Goal: Task Accomplishment & Management: Use online tool/utility

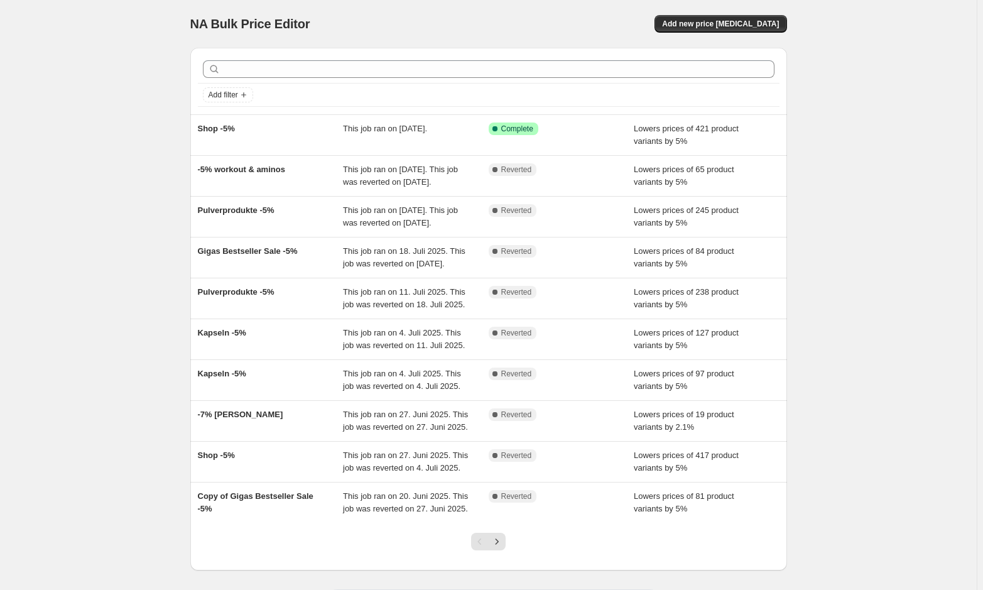
click at [127, 307] on div "NA Bulk Price Editor. This page is ready NA Bulk Price Editor Add new price [ME…" at bounding box center [488, 323] width 977 height 647
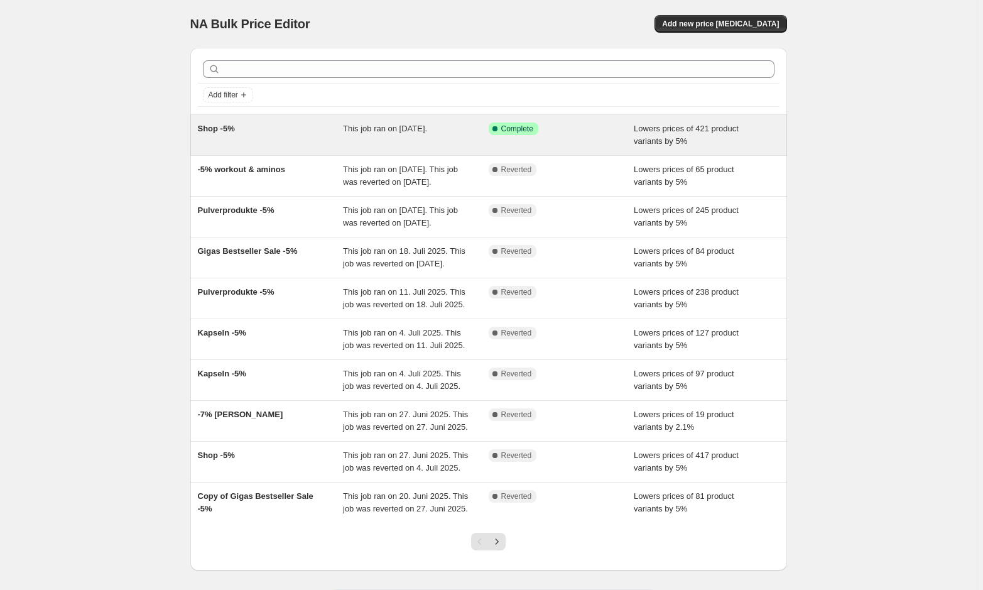
click at [298, 129] on div "Shop -5%" at bounding box center [271, 135] width 146 height 25
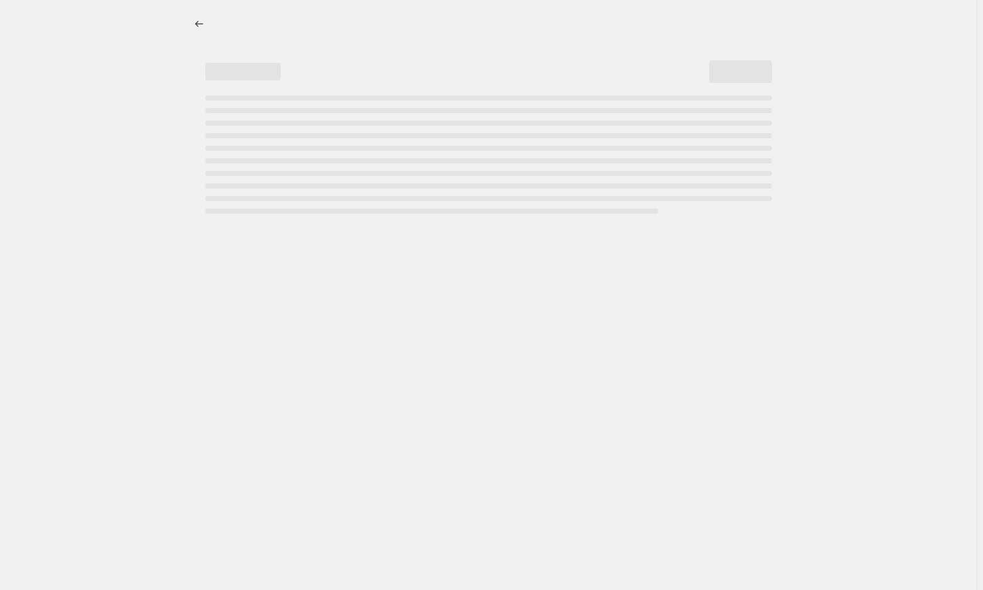
select select "percentage"
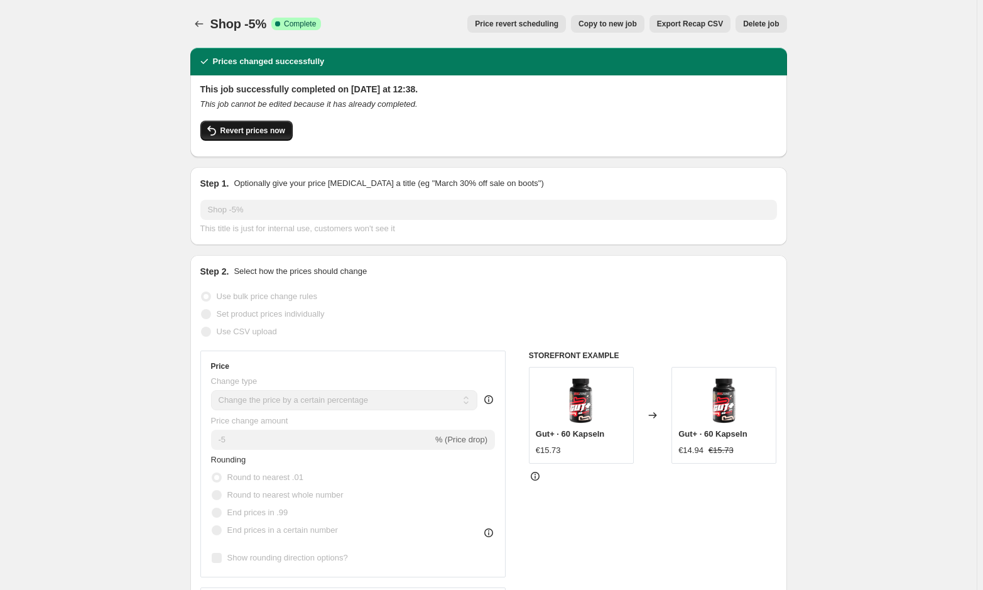
click at [240, 138] on button "Revert prices now" at bounding box center [246, 131] width 92 height 20
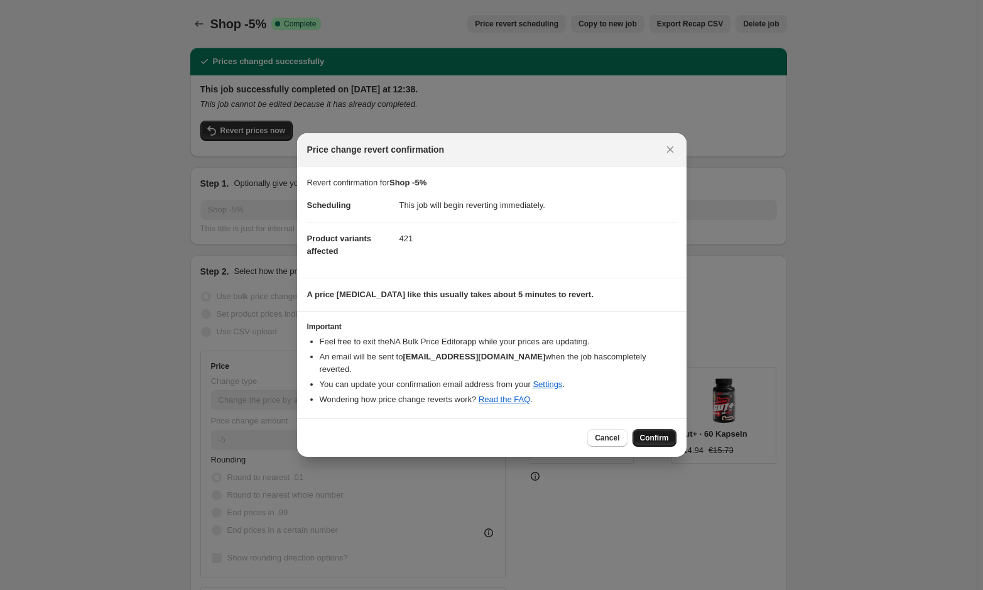
click at [658, 433] on span "Confirm" at bounding box center [654, 438] width 29 height 10
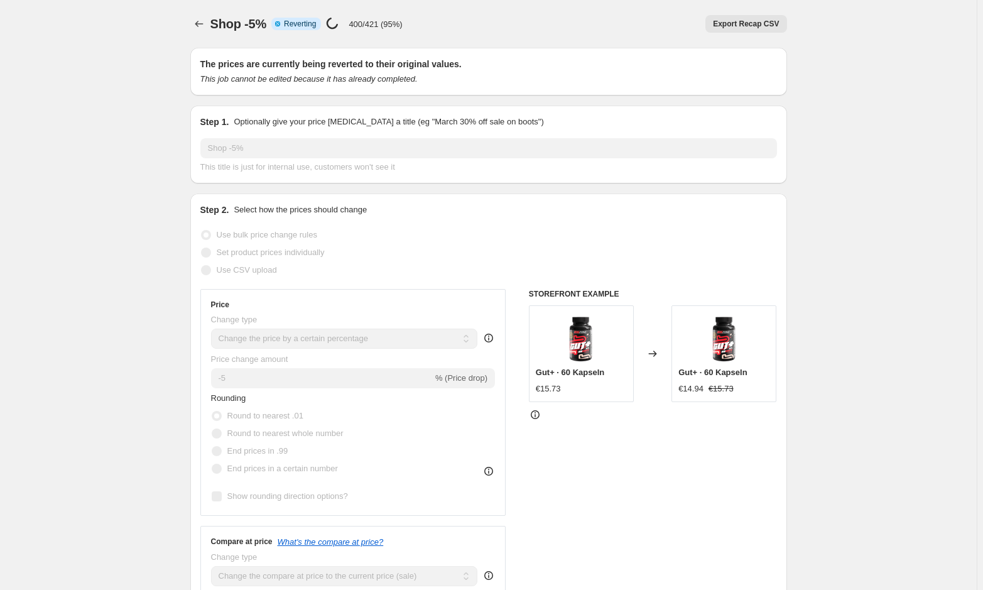
select select "percentage"
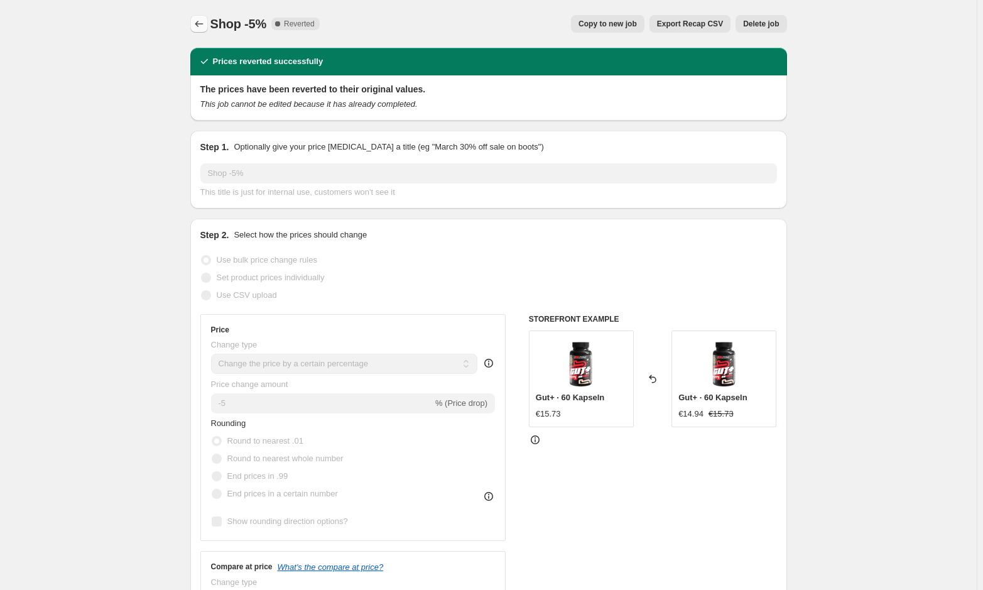
click at [194, 18] on button "Price change jobs" at bounding box center [199, 24] width 18 height 18
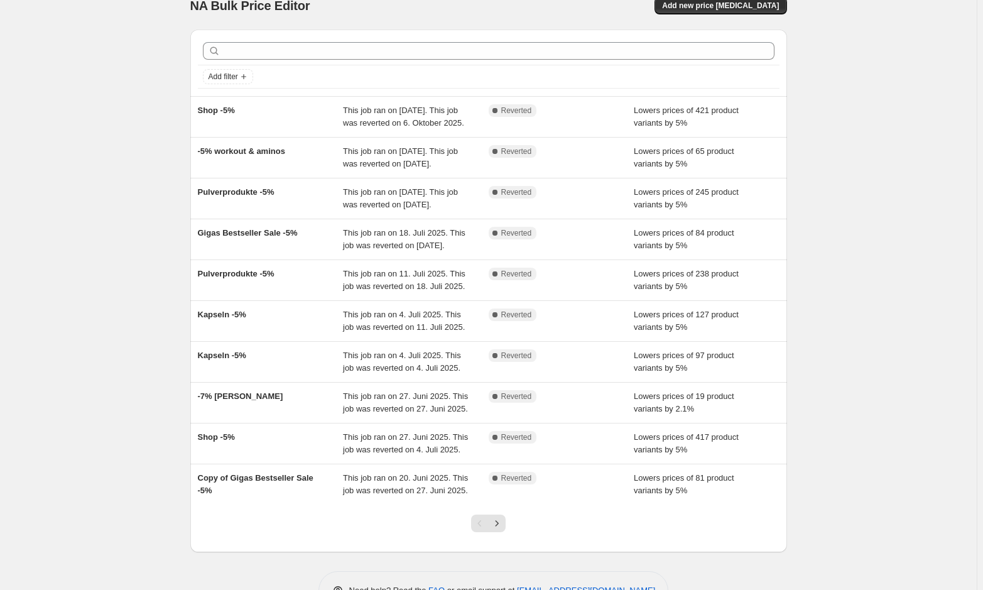
scroll to position [57, 0]
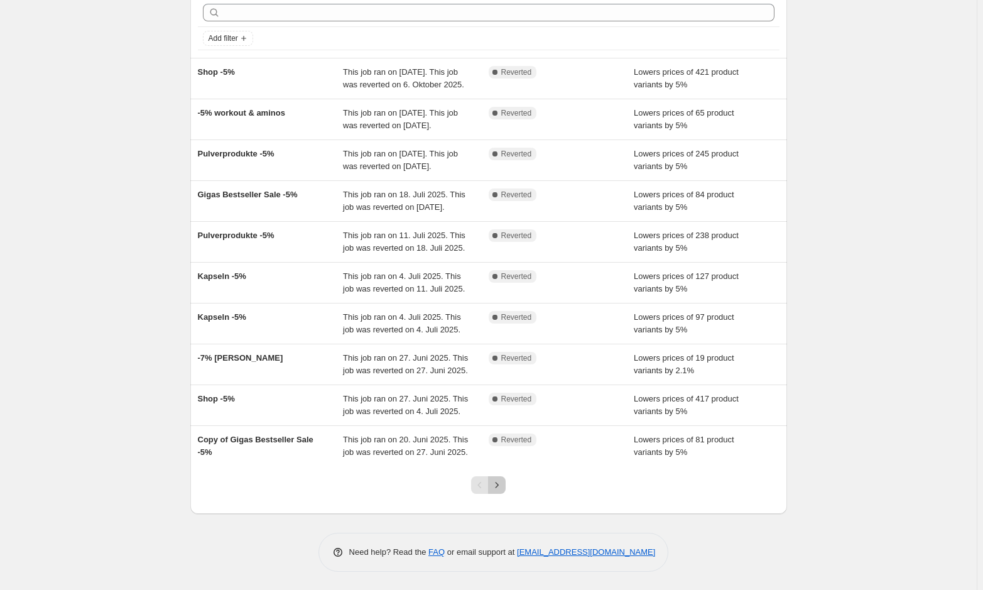
click at [499, 488] on icon "Next" at bounding box center [497, 485] width 3 height 6
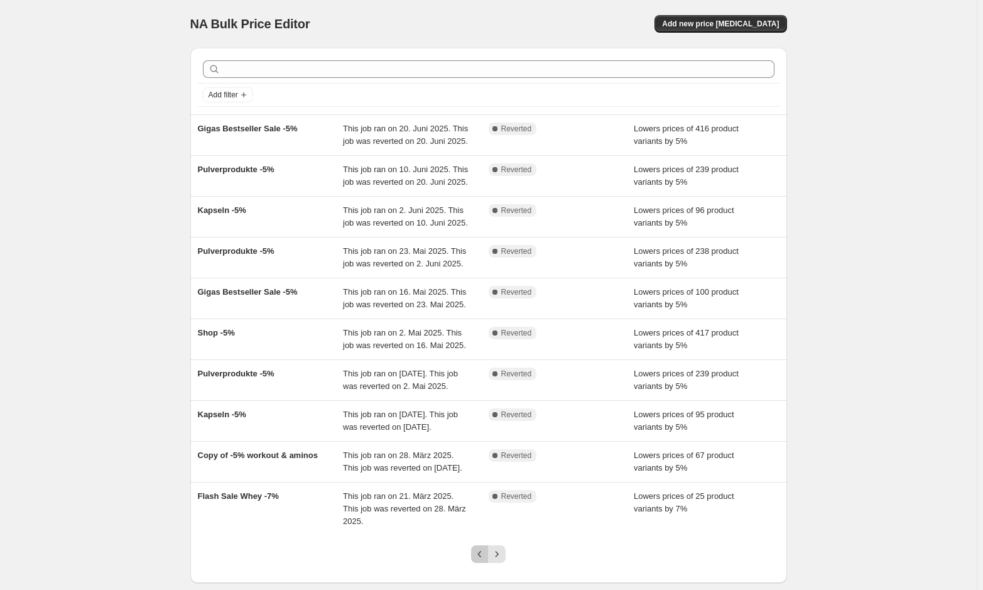
click at [486, 548] on icon "Previous" at bounding box center [480, 554] width 13 height 13
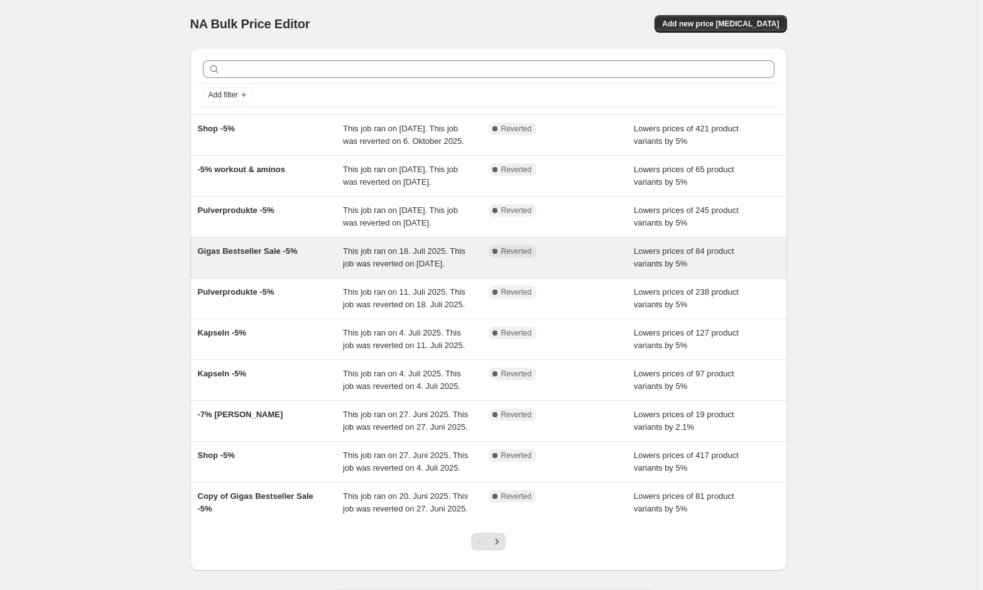
click at [275, 270] on div "Gigas Bestseller Sale -5%" at bounding box center [271, 257] width 146 height 25
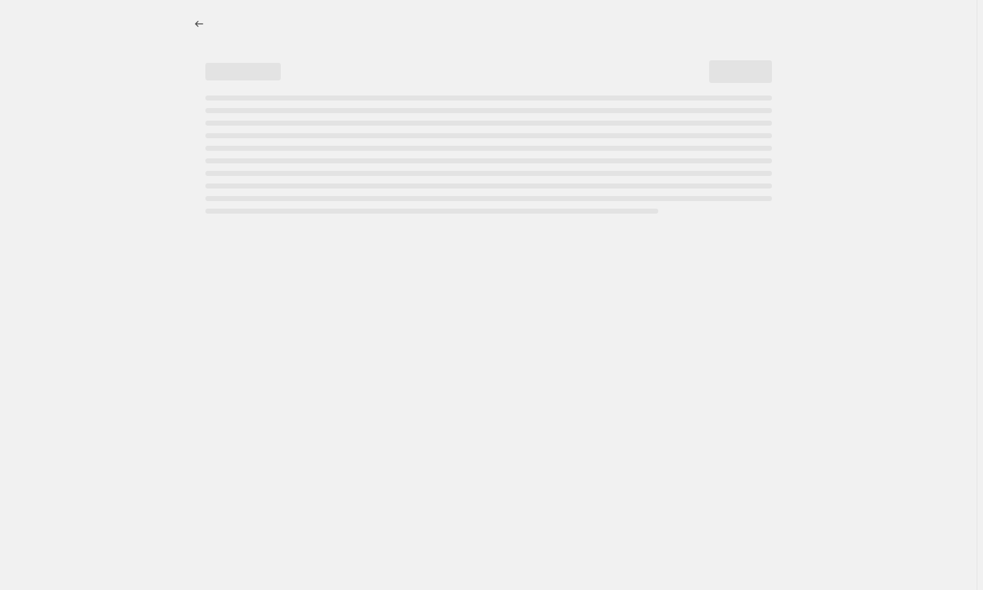
select select "percentage"
select select "collection"
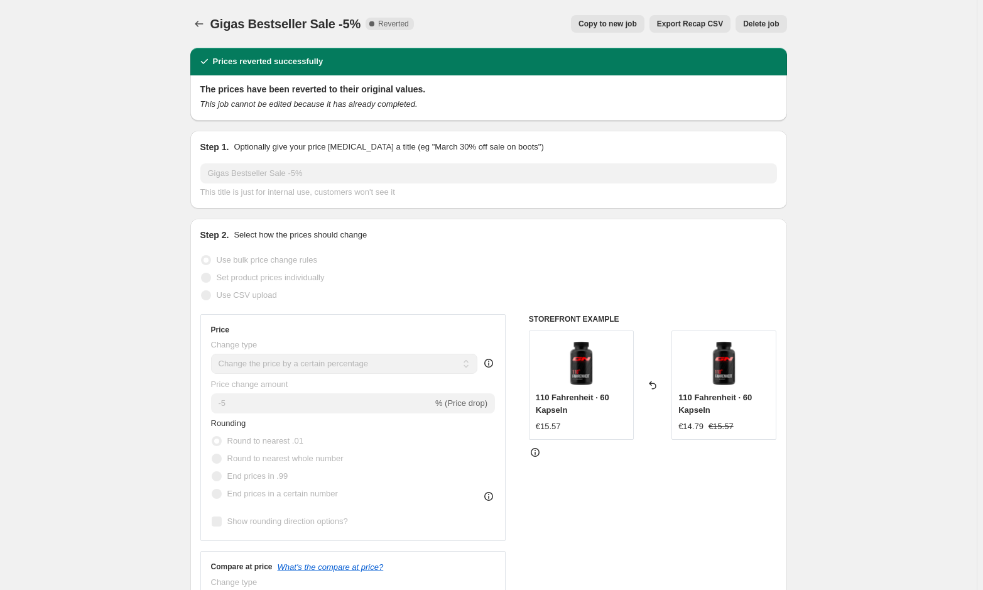
click at [615, 21] on span "Copy to new job" at bounding box center [608, 24] width 58 height 10
select select "percentage"
select select "collection"
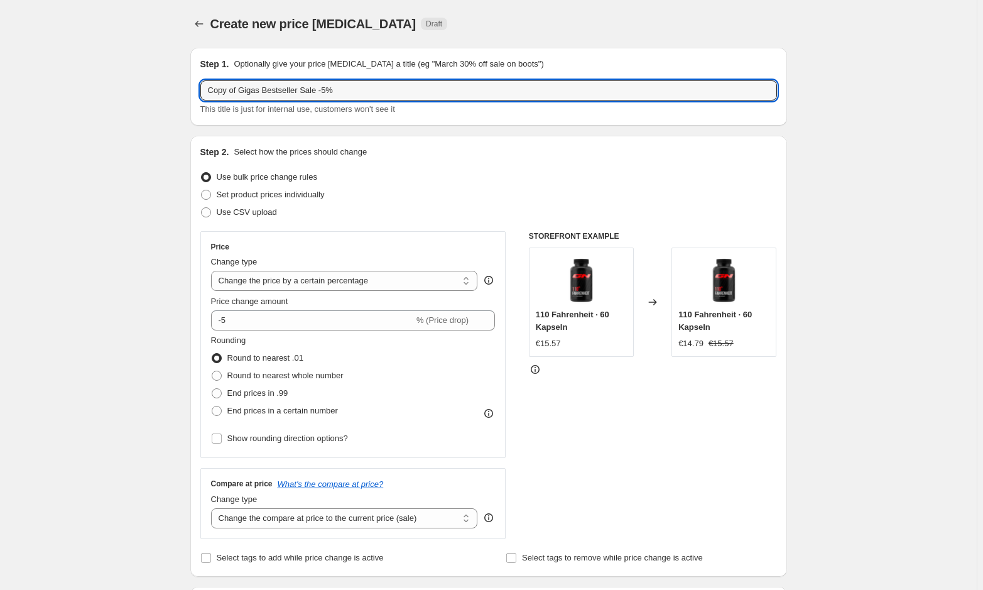
drag, startPoint x: 238, startPoint y: 92, endPoint x: 145, endPoint y: 102, distance: 93.5
type input "Gigas Bestseller Sale -5%"
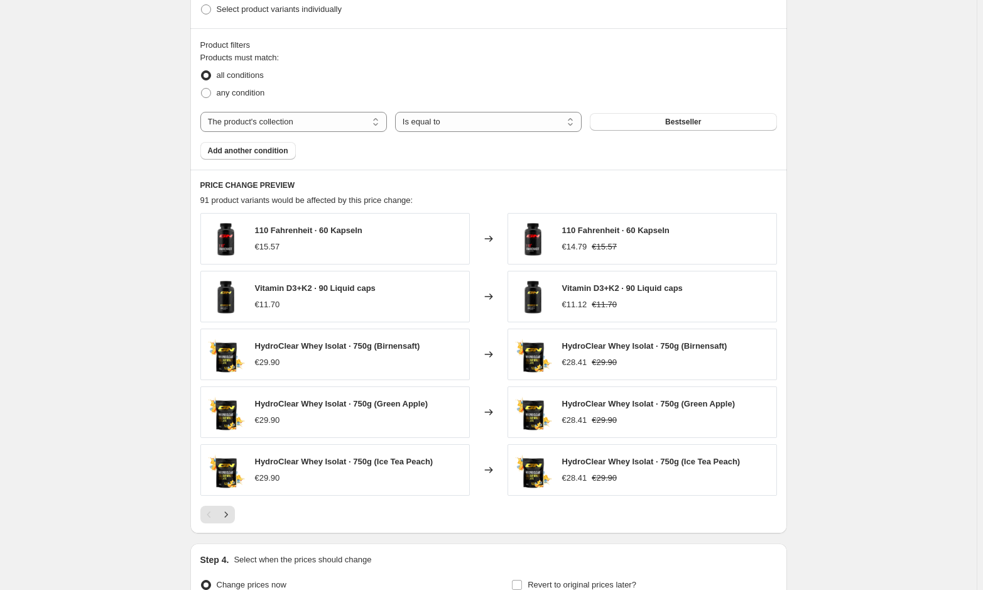
scroll to position [806, 0]
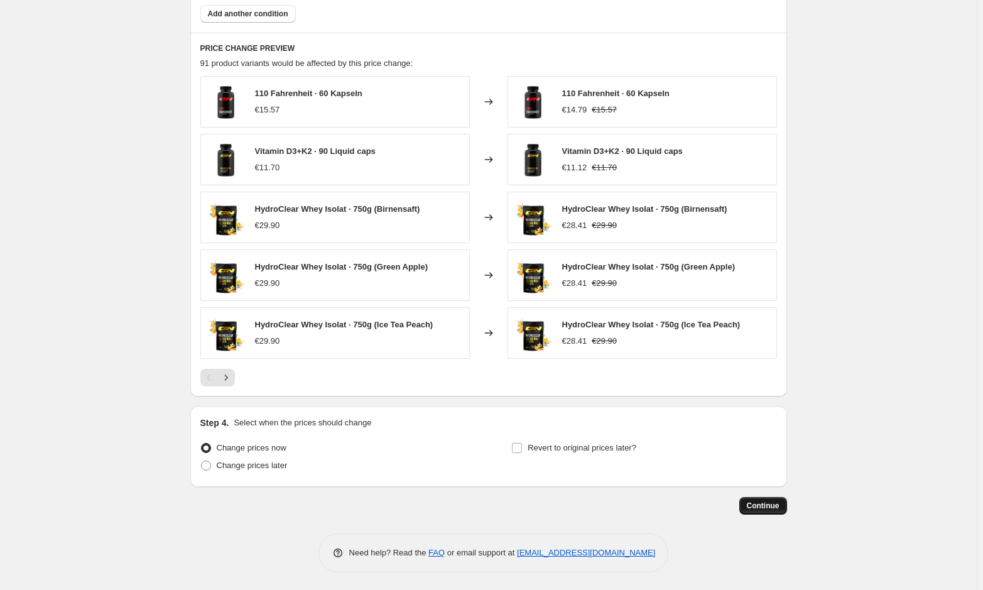
click at [776, 505] on span "Continue" at bounding box center [763, 506] width 33 height 10
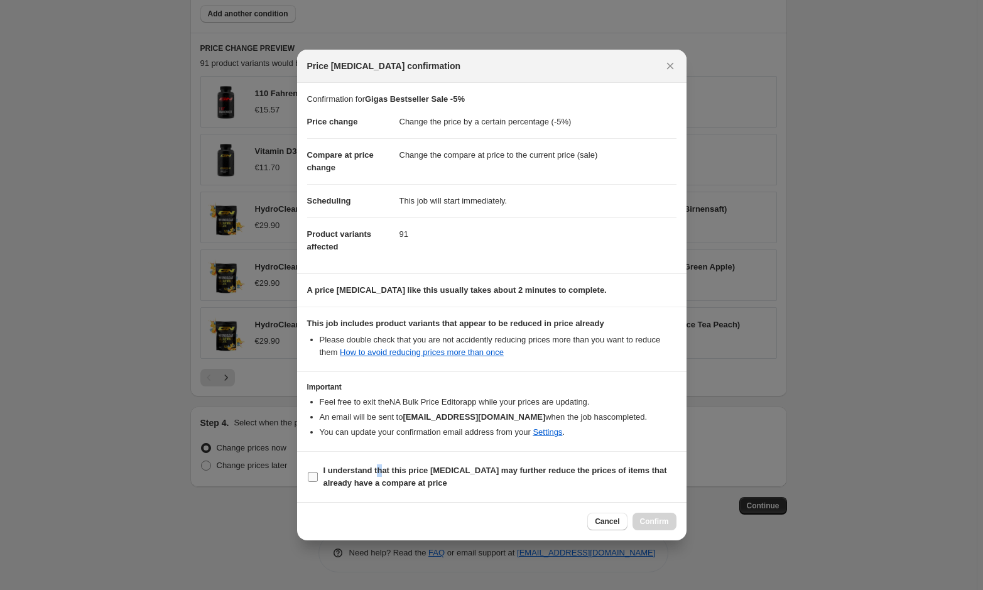
drag, startPoint x: 378, startPoint y: 475, endPoint x: 399, endPoint y: 476, distance: 20.8
click at [383, 474] on b "I understand that this price [MEDICAL_DATA] may further reduce the prices of it…" at bounding box center [496, 477] width 344 height 22
click at [393, 481] on b "I understand that this price [MEDICAL_DATA] may further reduce the prices of it…" at bounding box center [496, 477] width 344 height 22
click at [318, 481] on input "I understand that this price [MEDICAL_DATA] may further reduce the prices of it…" at bounding box center [313, 477] width 10 height 10
checkbox input "true"
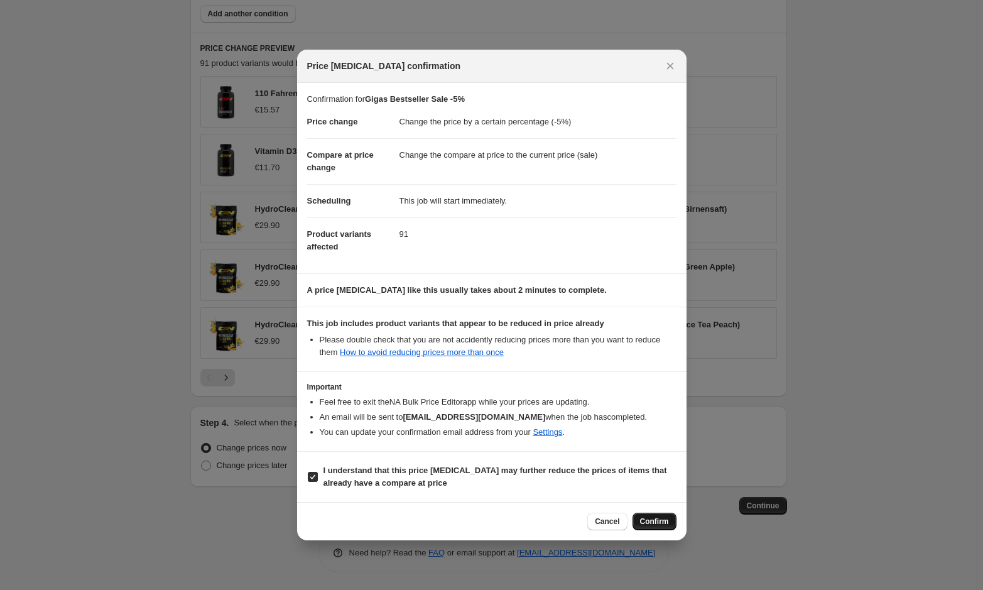
click at [654, 523] on span "Confirm" at bounding box center [654, 521] width 29 height 10
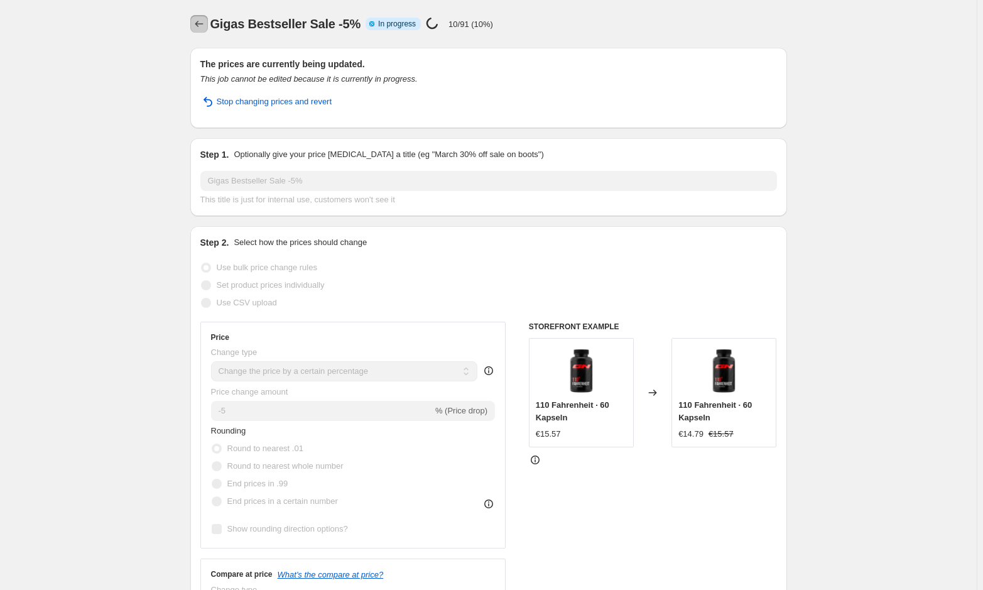
click at [205, 19] on icon "Price change jobs" at bounding box center [199, 24] width 13 height 13
